Goal: Information Seeking & Learning: Learn about a topic

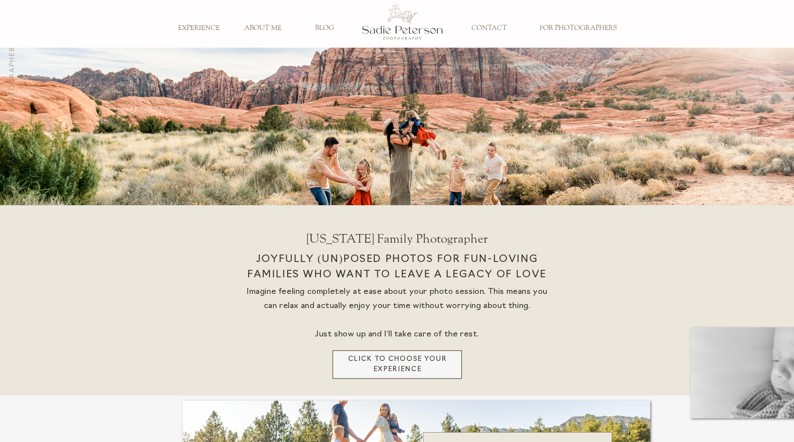
click at [553, 30] on h3 "FOR PHOTOGRAPHERS" at bounding box center [578, 28] width 89 height 9
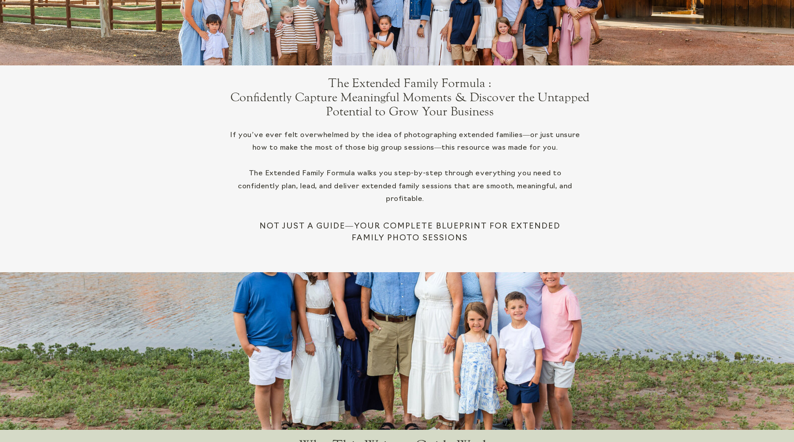
scroll to position [229, 0]
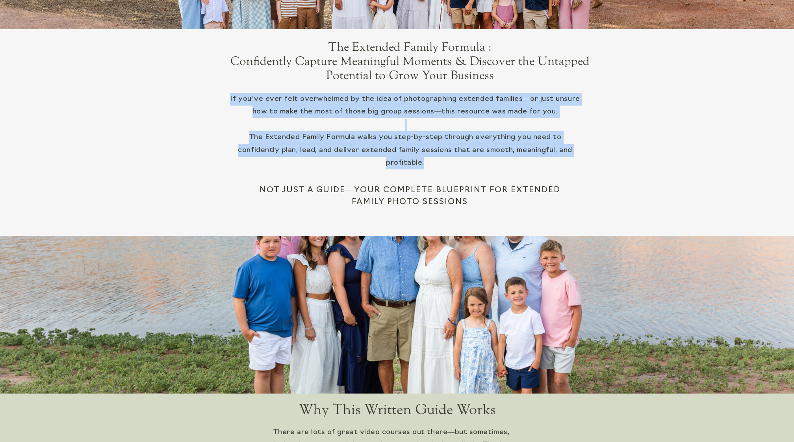
drag, startPoint x: 232, startPoint y: 100, endPoint x: 503, endPoint y: 163, distance: 278.2
click at [503, 163] on p "If you’ve ever felt overwhelmed by the idea of photographing extended families—…" at bounding box center [405, 134] width 350 height 82
copy p "If you’ve ever felt overwhelmed by the idea of photographing extended families—…"
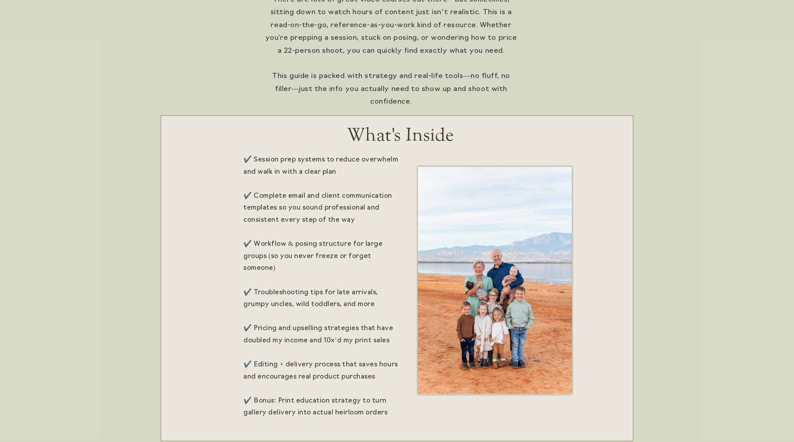
scroll to position [711, 0]
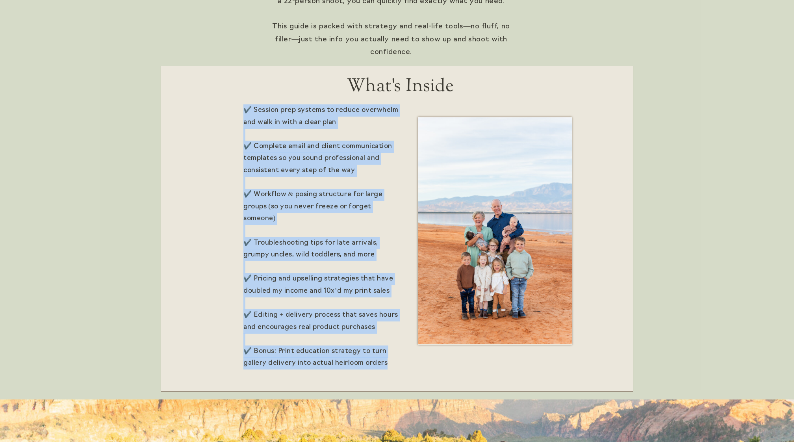
drag, startPoint x: 393, startPoint y: 355, endPoint x: 243, endPoint y: 120, distance: 278.3
click at [243, 120] on div "✔️ Session prep systems to reduce overwhelm and walk in with a clear plan ✔️ Co…" at bounding box center [397, 155] width 473 height 488
copy div "✔️ Session prep systems to reduce overwhelm and walk in with a clear plan ✔️ Co…"
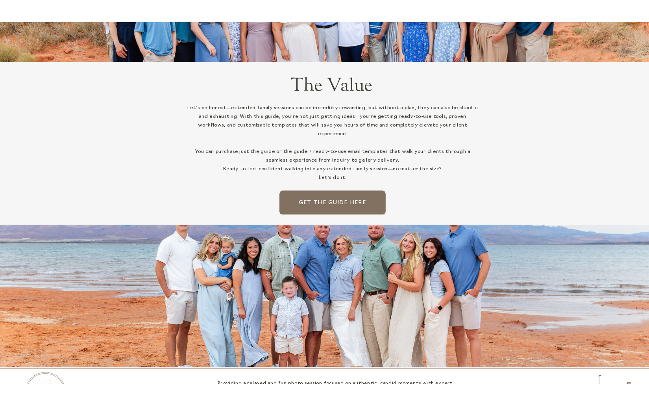
scroll to position [1749, 0]
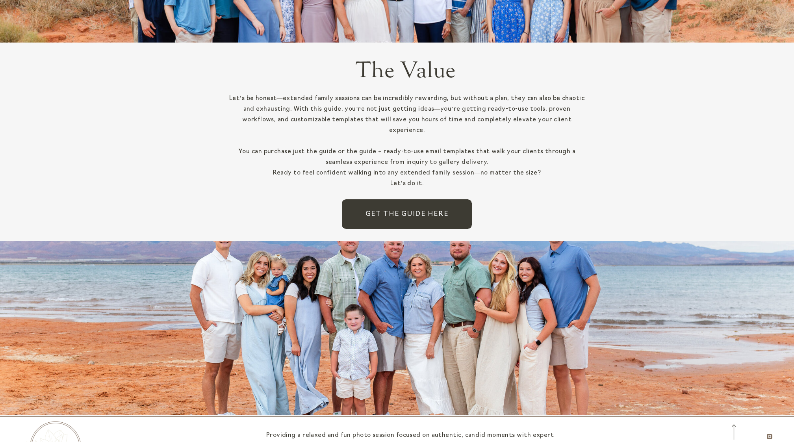
click at [421, 219] on span "GEt the Guide HERE" at bounding box center [407, 214] width 130 height 30
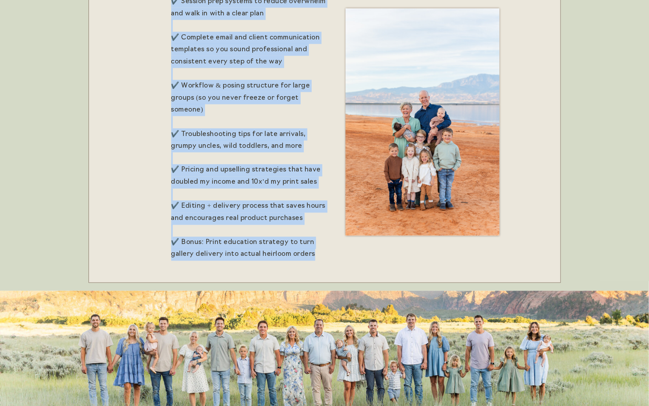
scroll to position [829, 0]
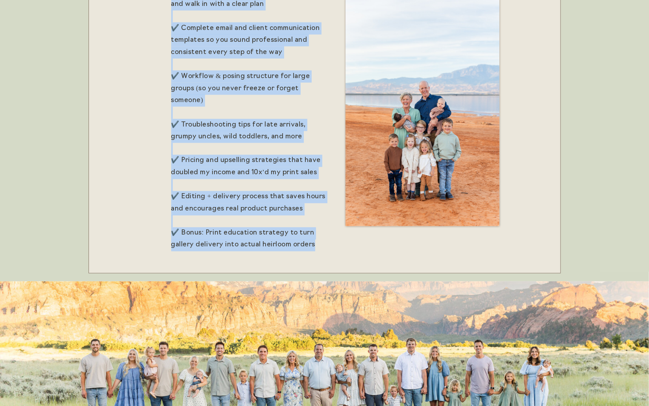
copy div "✔️ Session prep systems to reduce overwhelm and walk in with a clear plan ✔️ Co…"
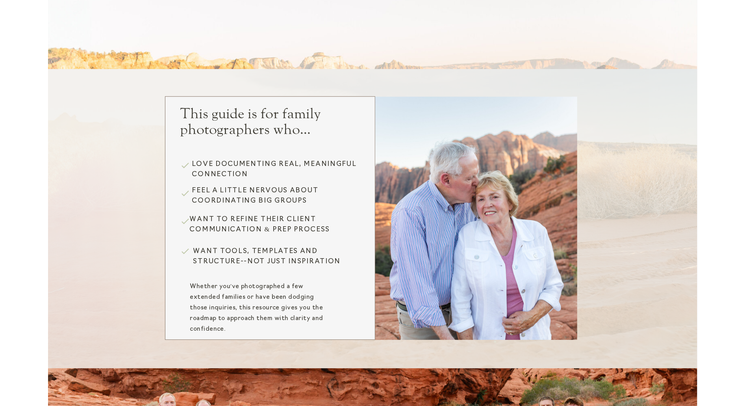
scroll to position [1275, 0]
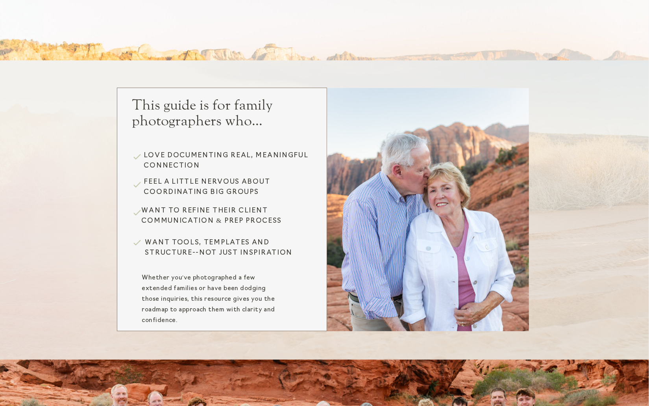
drag, startPoint x: 271, startPoint y: 309, endPoint x: 156, endPoint y: 174, distance: 177.9
click at [156, 174] on div at bounding box center [222, 208] width 210 height 243
drag, startPoint x: 144, startPoint y: 154, endPoint x: 269, endPoint y: 300, distance: 192.4
click at [269, 300] on div at bounding box center [222, 208] width 210 height 243
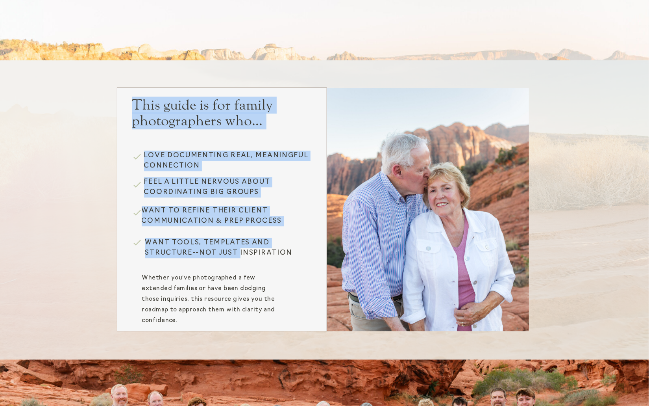
drag, startPoint x: 270, startPoint y: 309, endPoint x: 238, endPoint y: 256, distance: 62.9
click at [238, 256] on div "Want to refine their client communication & prep process This guide is for fami…" at bounding box center [325, 209] width 473 height 299
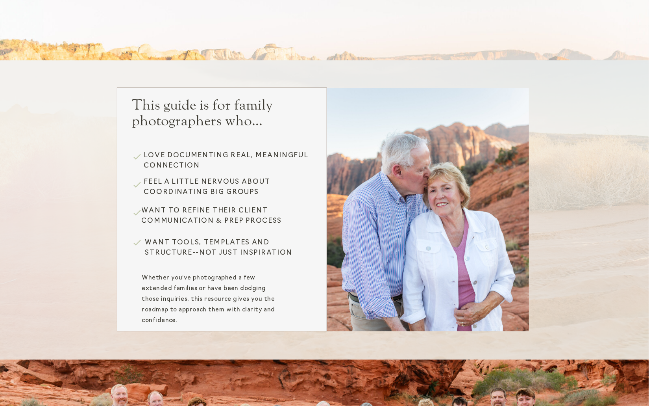
click at [290, 259] on p "Want tools, templates and structure--not just inspiration" at bounding box center [228, 249] width 167 height 25
drag, startPoint x: 144, startPoint y: 156, endPoint x: 215, endPoint y: 234, distance: 105.3
click at [215, 234] on div at bounding box center [222, 208] width 210 height 243
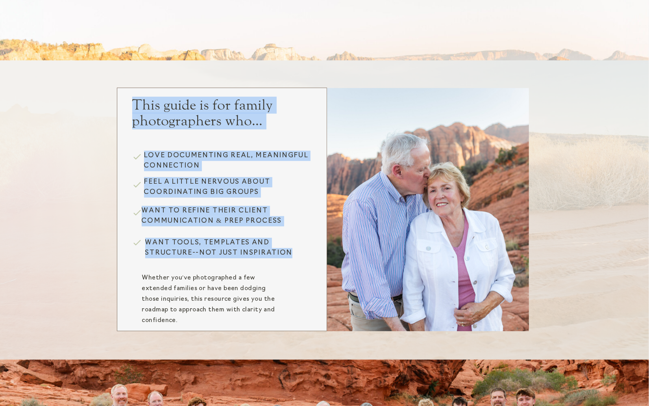
drag, startPoint x: 129, startPoint y: 104, endPoint x: 294, endPoint y: 246, distance: 218.0
click at [294, 246] on div "Want to refine their client communication & prep process This guide is for fami…" at bounding box center [325, 209] width 473 height 299
copy div "Want to refine their client communication & prep process This guide is for fami…"
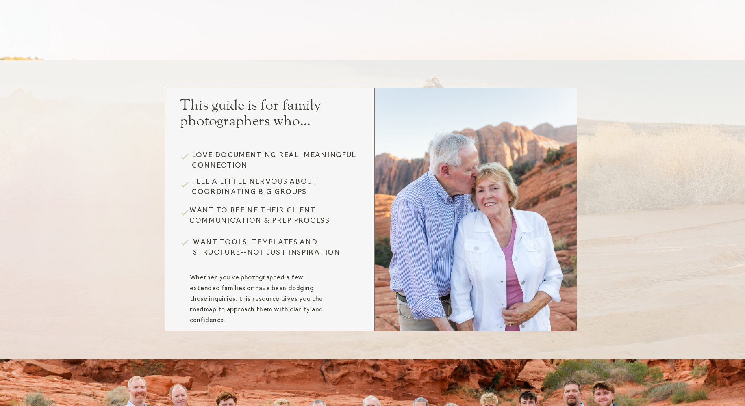
click at [256, 280] on p "Whether you've photographed a few extended families or have been dodging those …" at bounding box center [260, 276] width 141 height 8
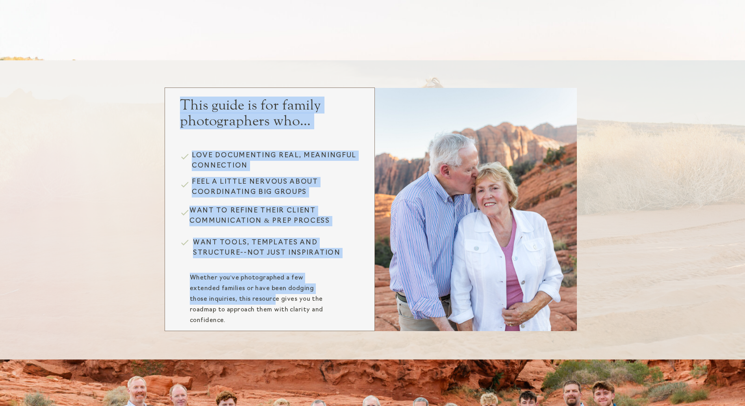
drag, startPoint x: 318, startPoint y: 309, endPoint x: 225, endPoint y: 300, distance: 93.4
click at [225, 300] on div "Want to refine their client communication & prep process This guide is for fami…" at bounding box center [372, 209] width 473 height 299
click at [225, 280] on p "Whether you've photographed a few extended families or have been dodging those …" at bounding box center [260, 276] width 141 height 8
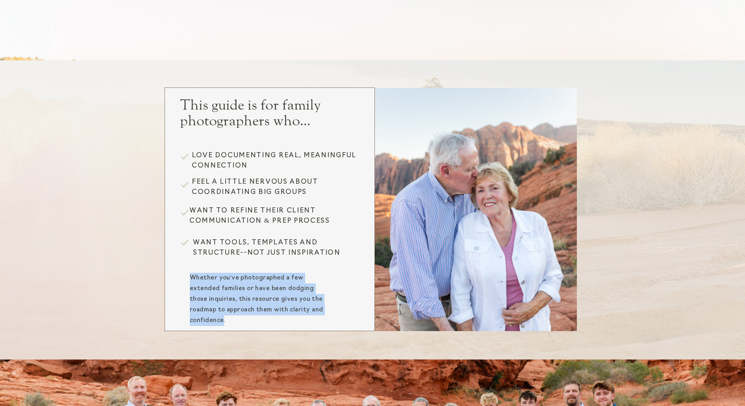
drag, startPoint x: 190, startPoint y: 278, endPoint x: 314, endPoint y: 308, distance: 127.5
click at [314, 280] on p "Whether you've photographed a few extended families or have been dodging those …" at bounding box center [260, 276] width 141 height 8
copy p "Whether you've photographed a few extended families or have been dodging those …"
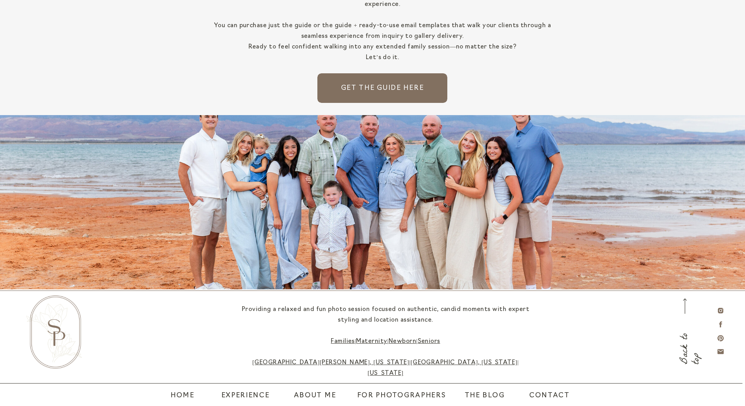
scroll to position [1403, 0]
